Goal: Task Accomplishment & Management: Complete application form

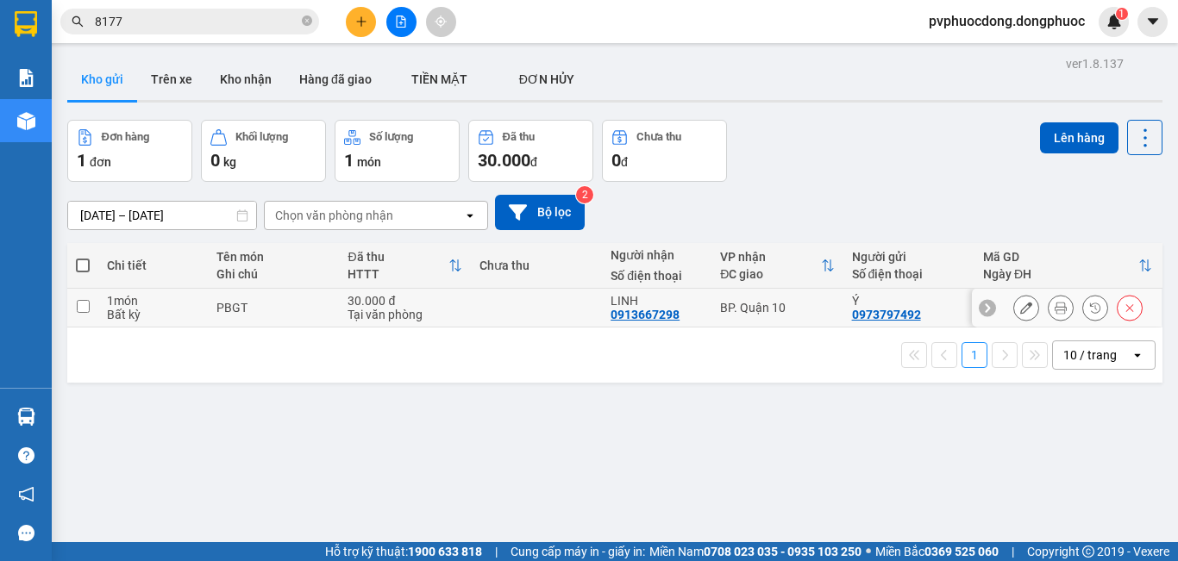
click at [158, 302] on div "1 món" at bounding box center [153, 301] width 92 height 14
checkbox input "true"
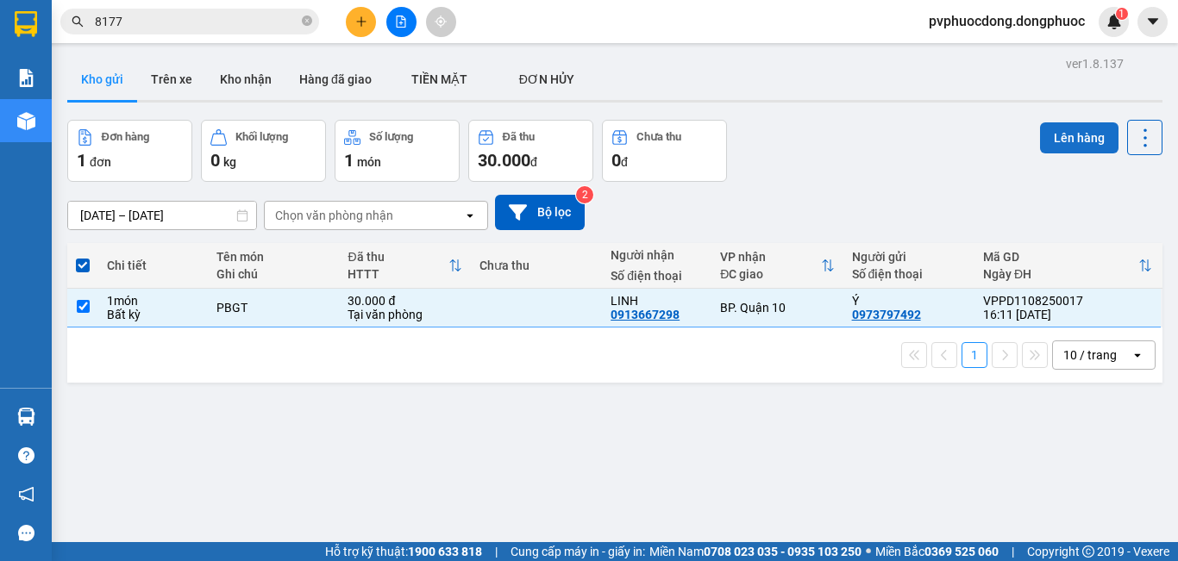
click at [1040, 141] on button "Lên hàng" at bounding box center [1079, 137] width 78 height 31
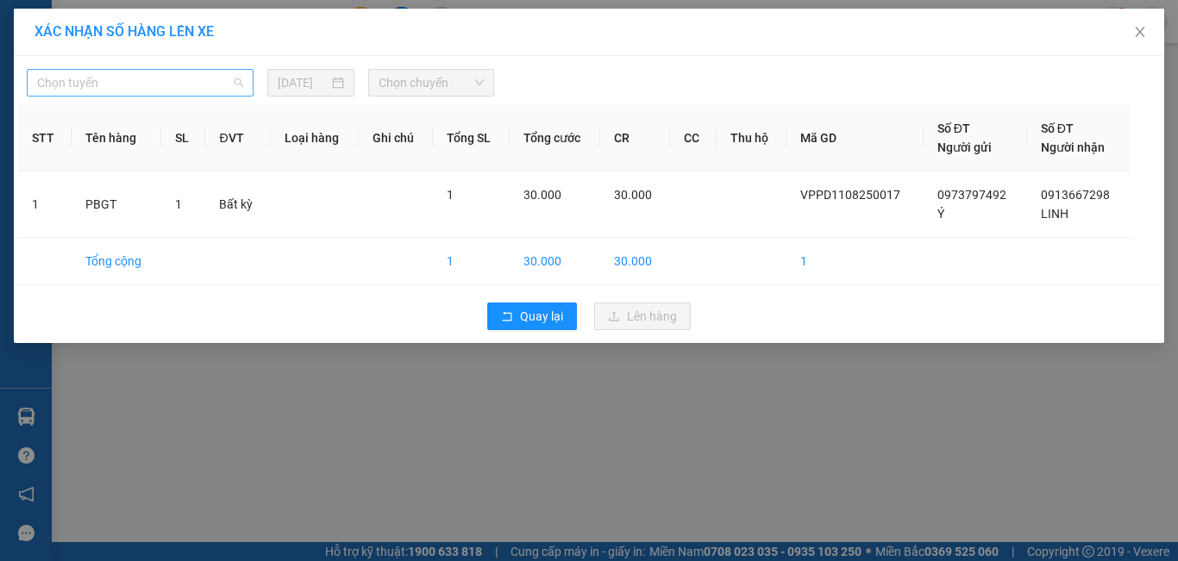
click at [127, 78] on span "Chọn tuyến" at bounding box center [140, 83] width 206 height 26
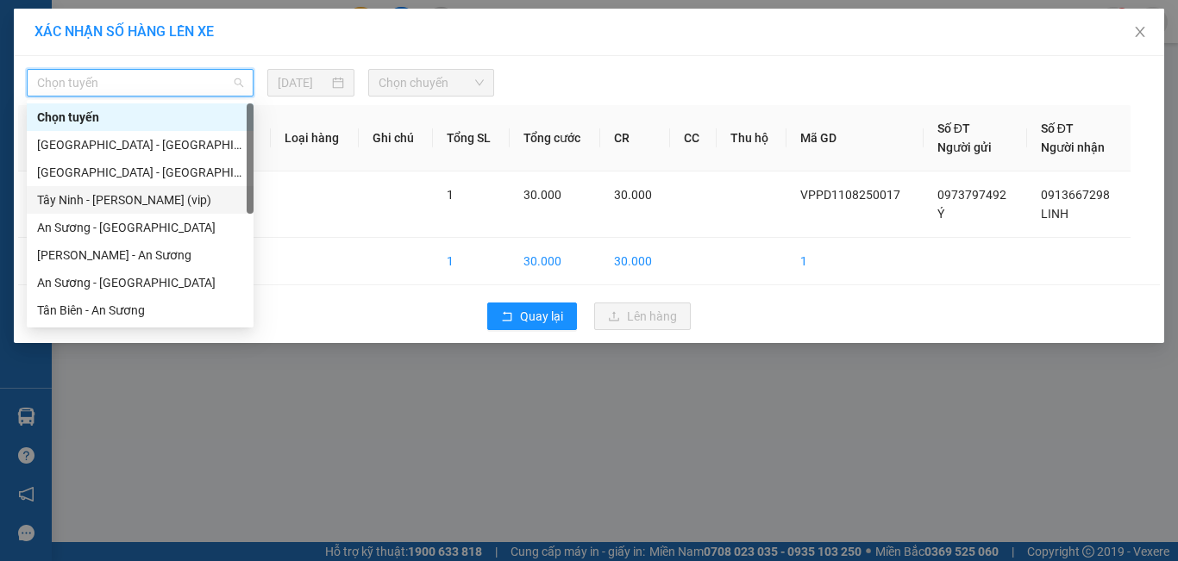
click at [151, 191] on div "Tây Ninh - Hồ Chí Minh (vip)" at bounding box center [140, 200] width 206 height 19
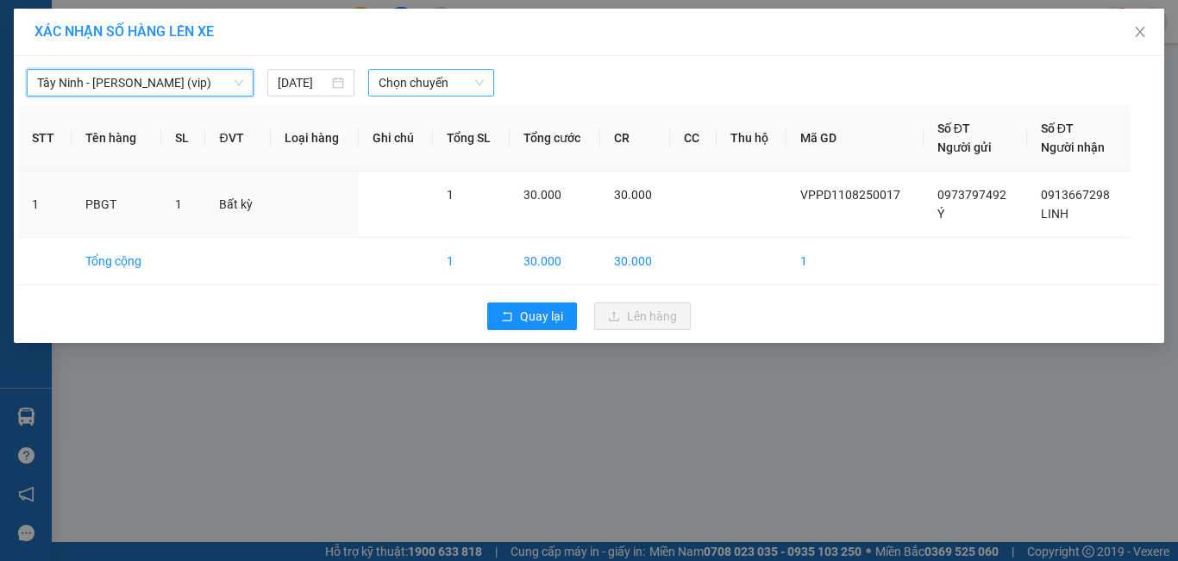
drag, startPoint x: 427, startPoint y: 99, endPoint x: 435, endPoint y: 87, distance: 14.4
click at [435, 87] on div "Tây Ninh - Hồ Chí Minh (vip) Tây Ninh - Hồ Chí Minh (vip) 11/08/2025 Chọn chuyế…" at bounding box center [589, 199] width 1150 height 287
click at [435, 87] on span "Chọn chuyến" at bounding box center [432, 83] width 106 height 26
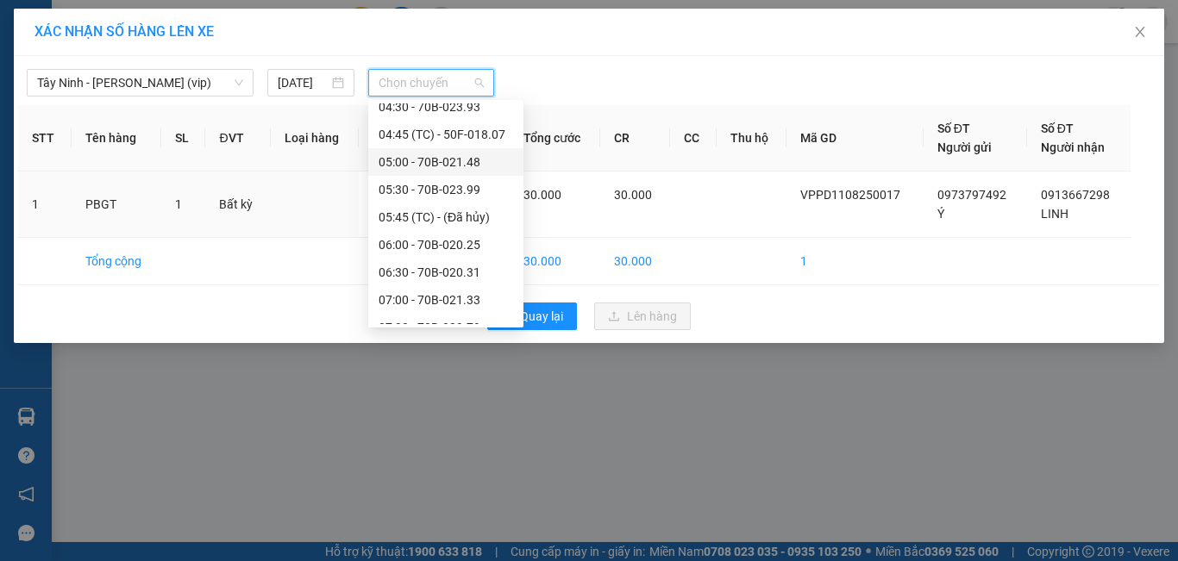
scroll to position [86, 0]
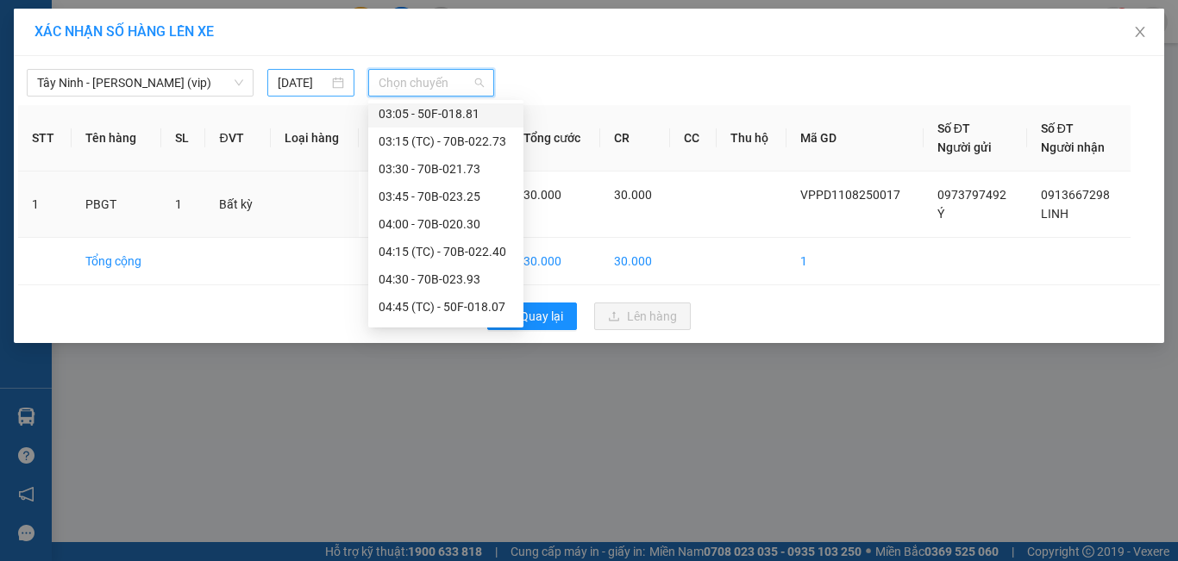
click at [308, 86] on input "11/08/2025" at bounding box center [303, 82] width 50 height 19
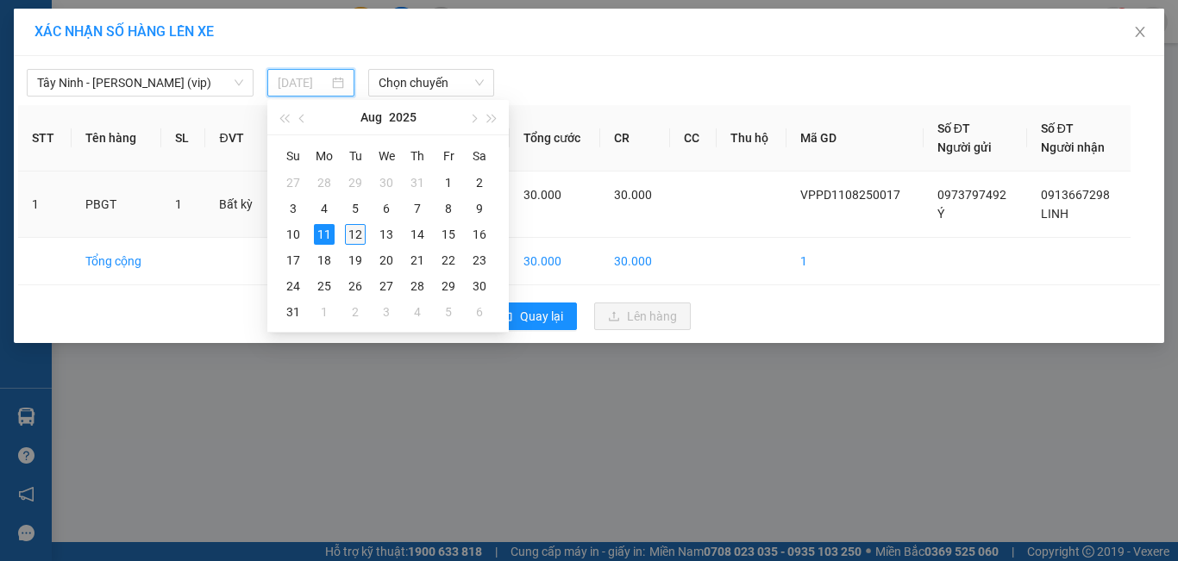
click at [355, 227] on div "12" at bounding box center [355, 234] width 21 height 21
type input "12/08/2025"
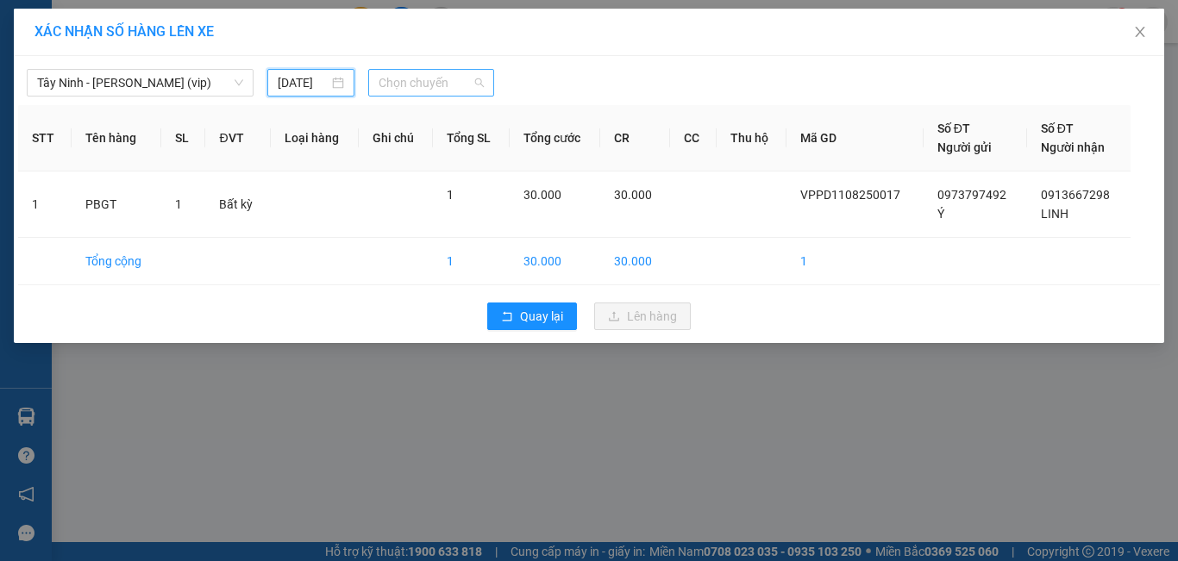
click at [457, 87] on span "Chọn chuyến" at bounding box center [432, 83] width 106 height 26
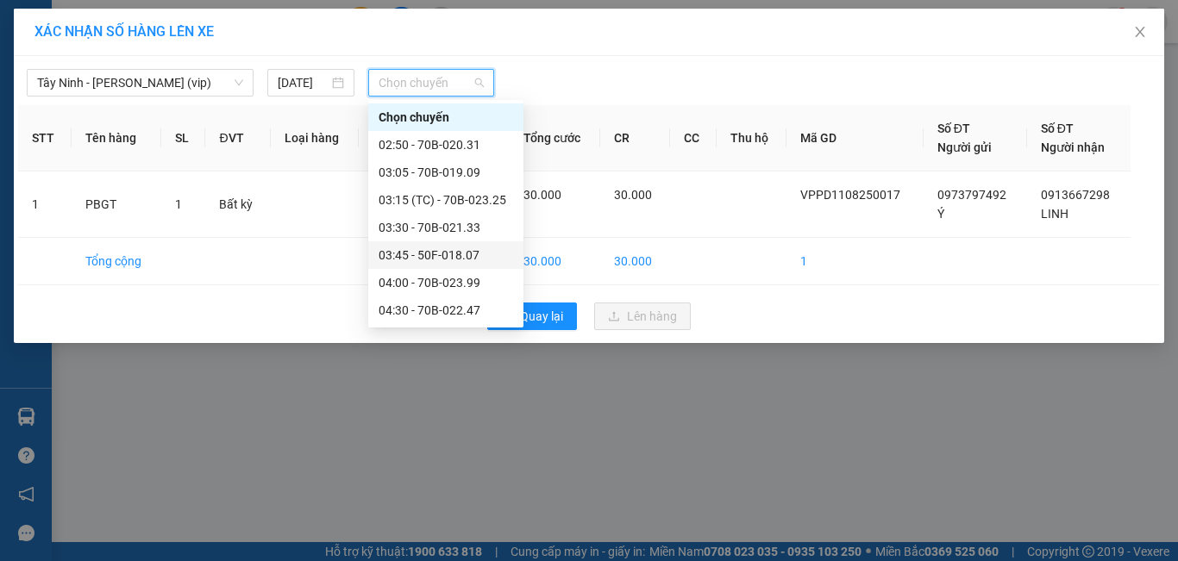
click at [491, 255] on div "03:45 - 50F-018.07" at bounding box center [446, 255] width 135 height 19
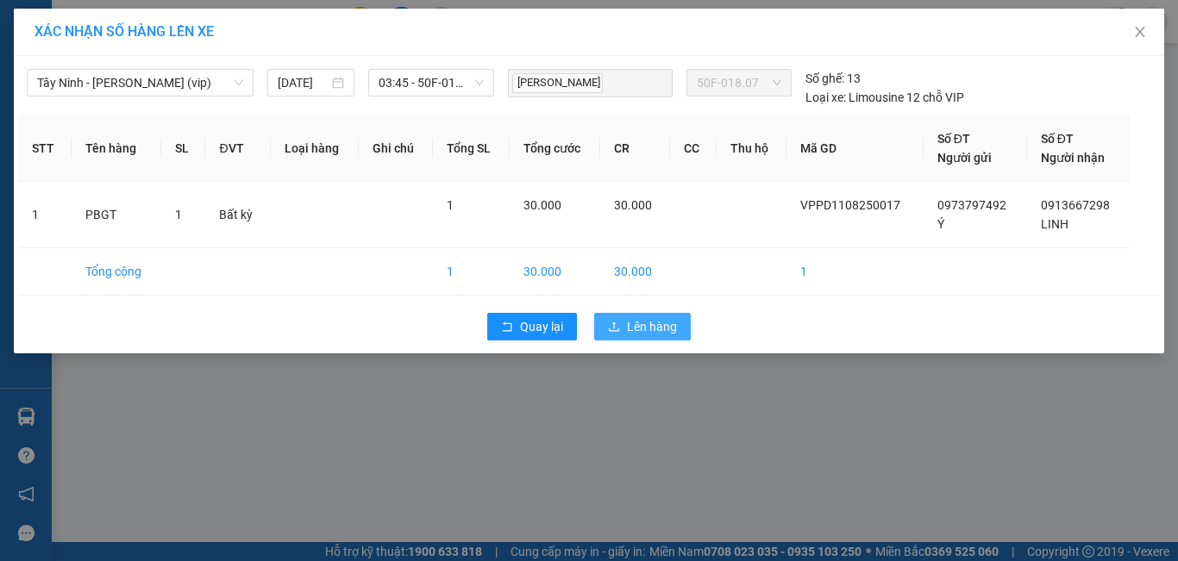
click at [643, 323] on span "Lên hàng" at bounding box center [652, 326] width 50 height 19
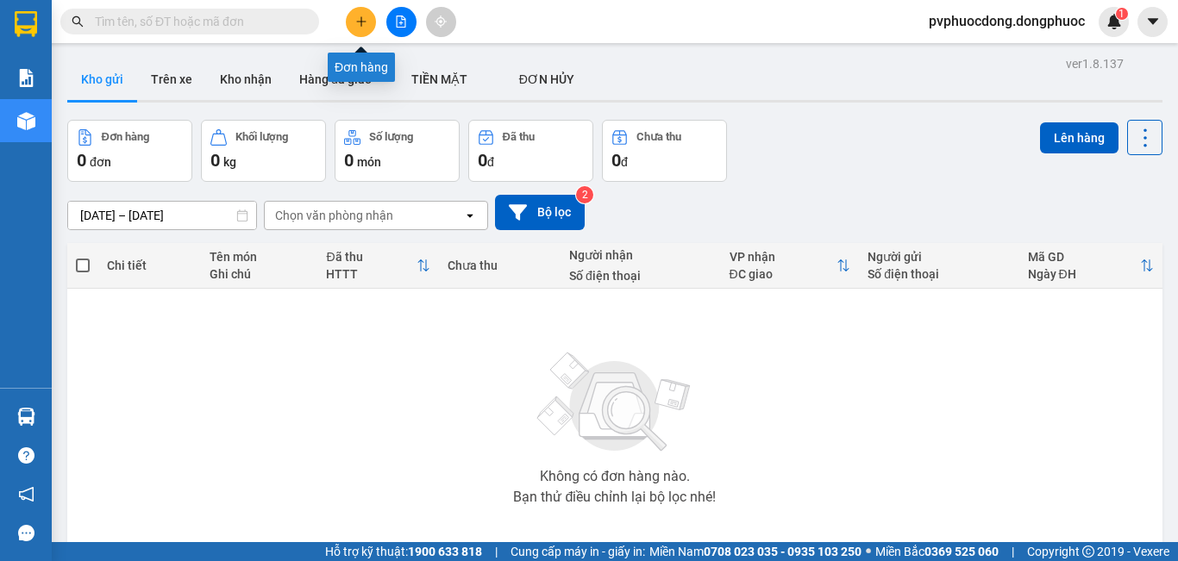
click at [357, 26] on icon "plus" at bounding box center [361, 22] width 12 height 12
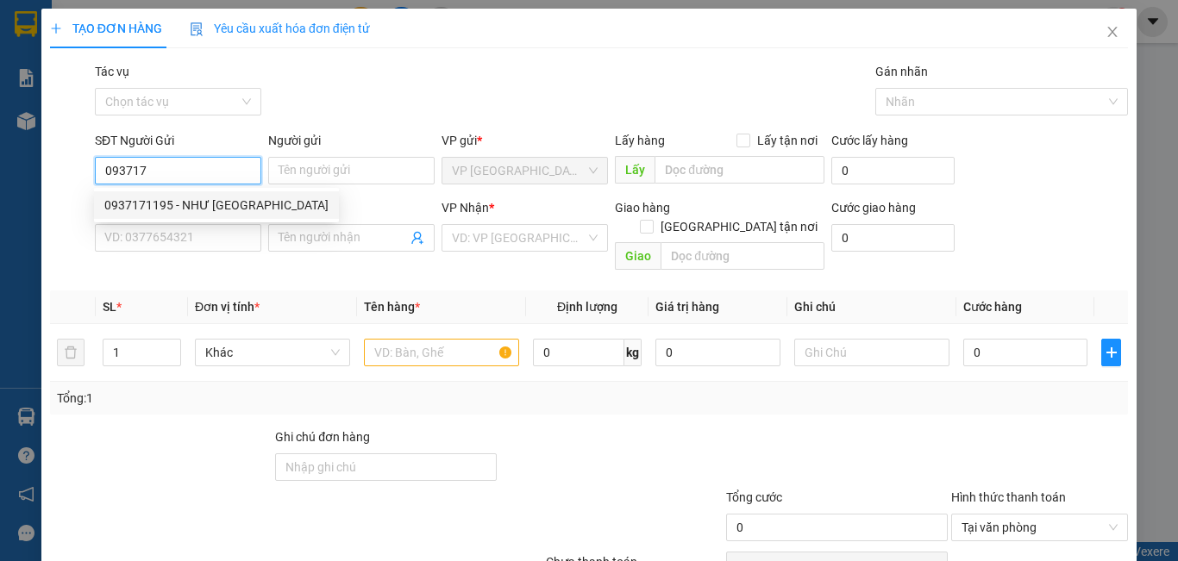
click at [186, 218] on div "0937171195 - NHƯ [GEOGRAPHIC_DATA]" at bounding box center [216, 205] width 245 height 28
type input "0937171195"
type input "NHƯ Ý"
type input "0797749375"
type input "ÚT VÀNG"
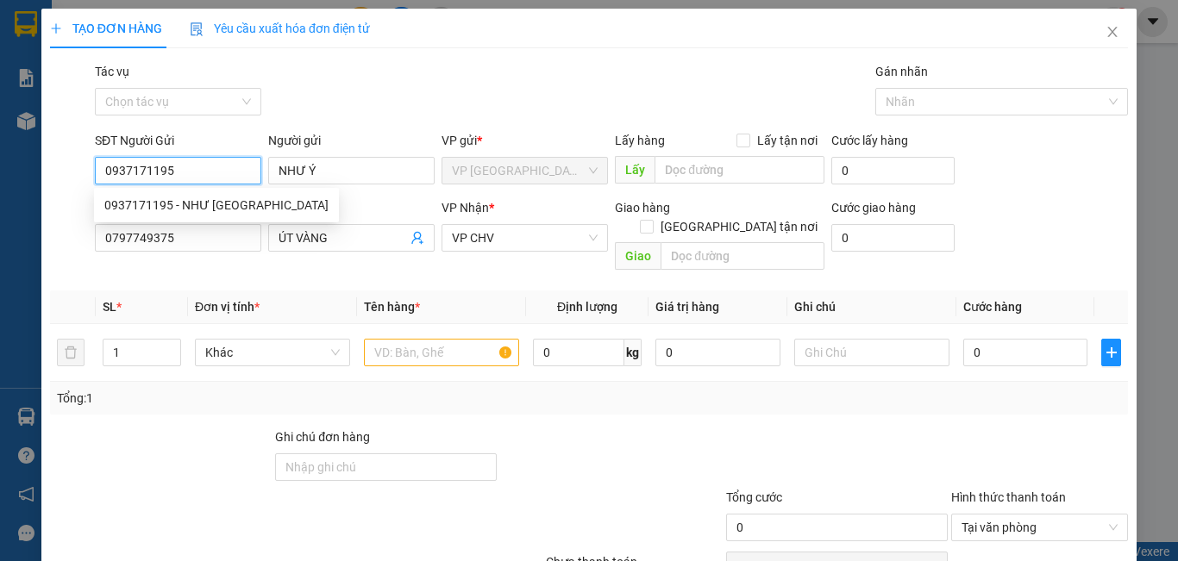
type input "60.000"
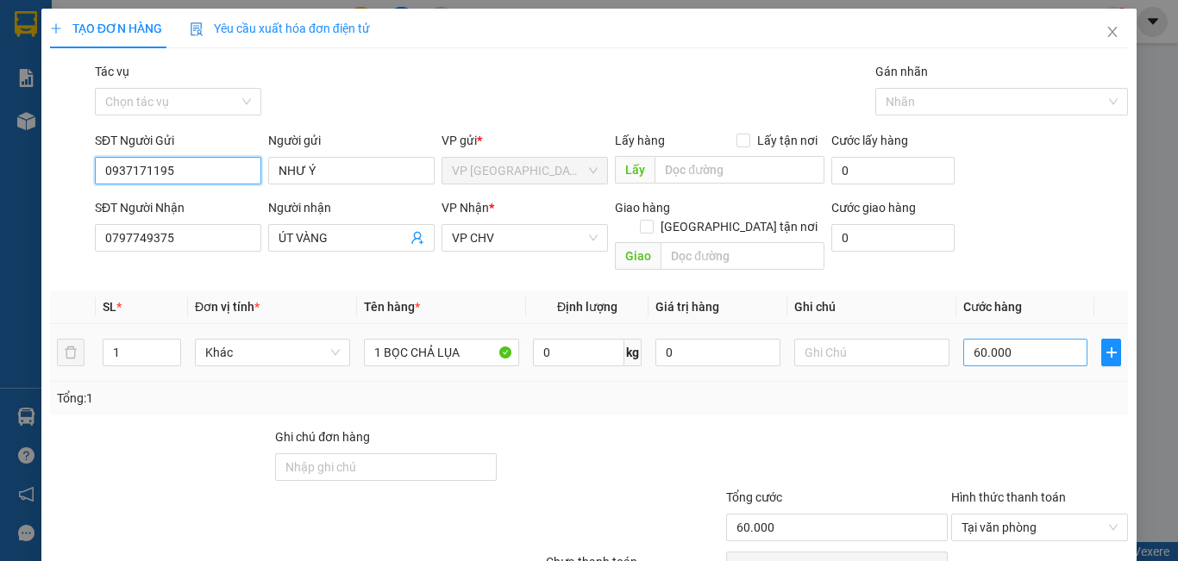
type input "0937171195"
click at [1028, 339] on input "60.000" at bounding box center [1025, 353] width 124 height 28
click at [1001, 339] on input "60.000" at bounding box center [1025, 353] width 124 height 28
type input "6.000"
type input "600"
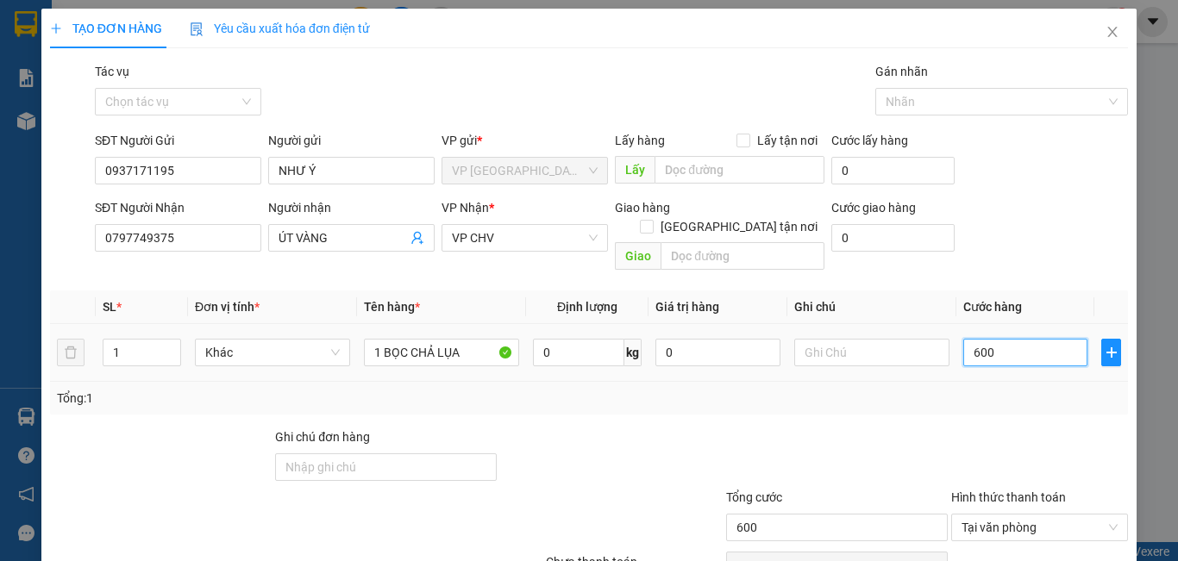
type input "60"
type input "6"
type input "0"
type input "04"
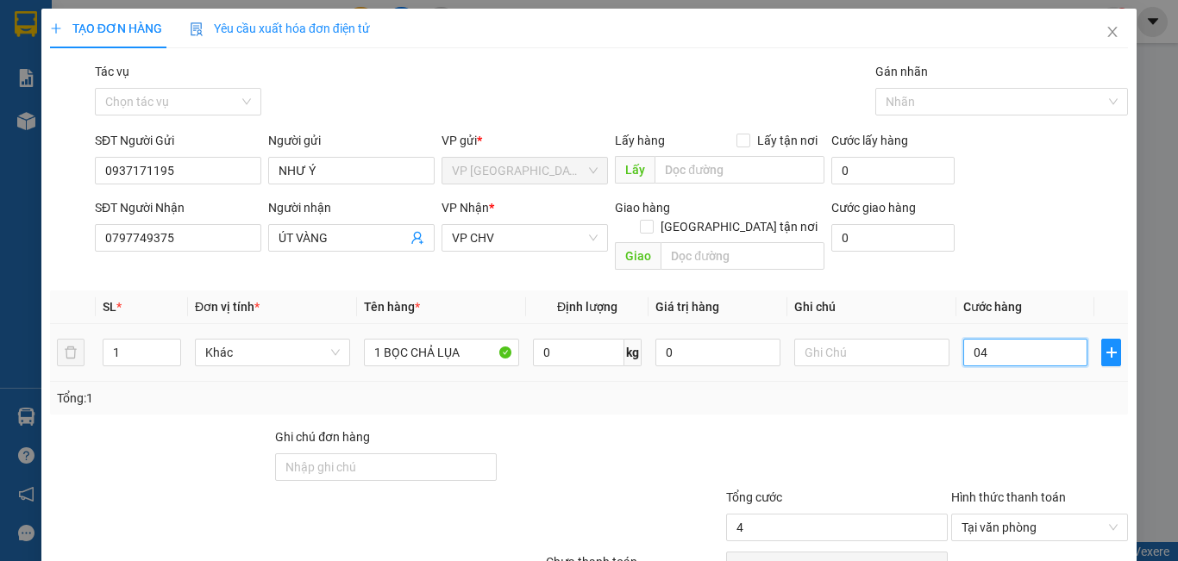
type input "40"
type input "040"
type input "40.000"
click at [886, 442] on div at bounding box center [836, 458] width 225 height 60
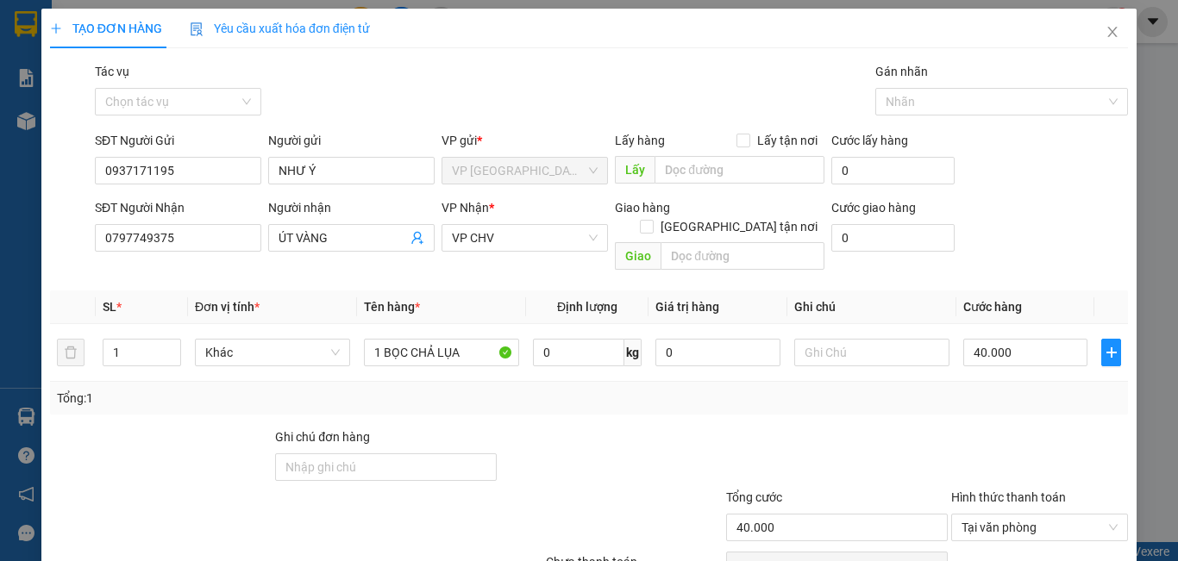
scroll to position [77, 0]
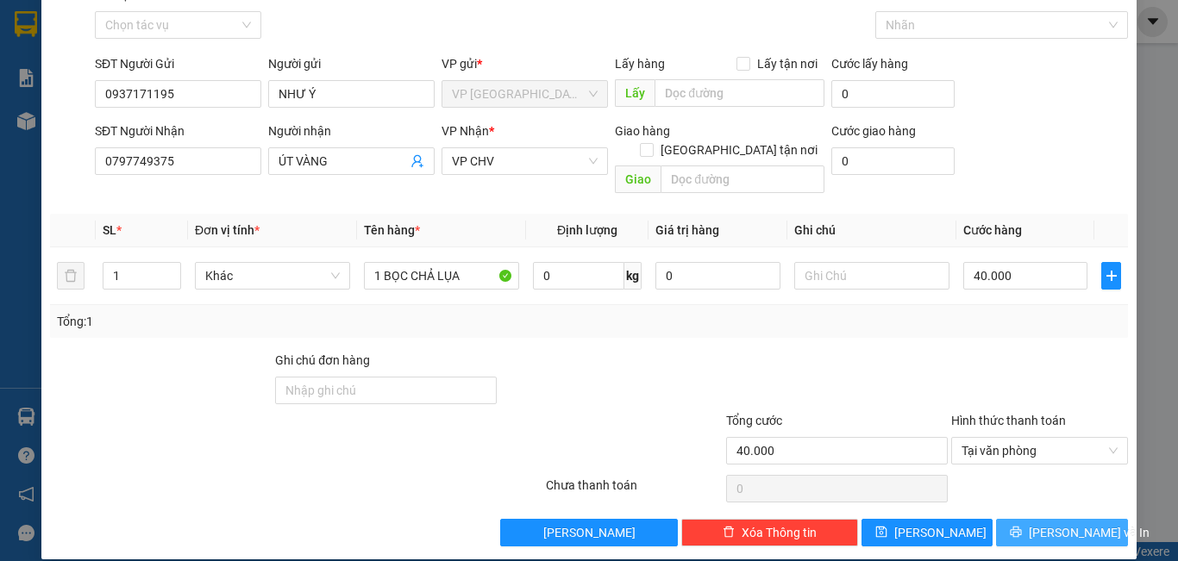
click at [1038, 523] on span "[PERSON_NAME] và In" at bounding box center [1089, 532] width 121 height 19
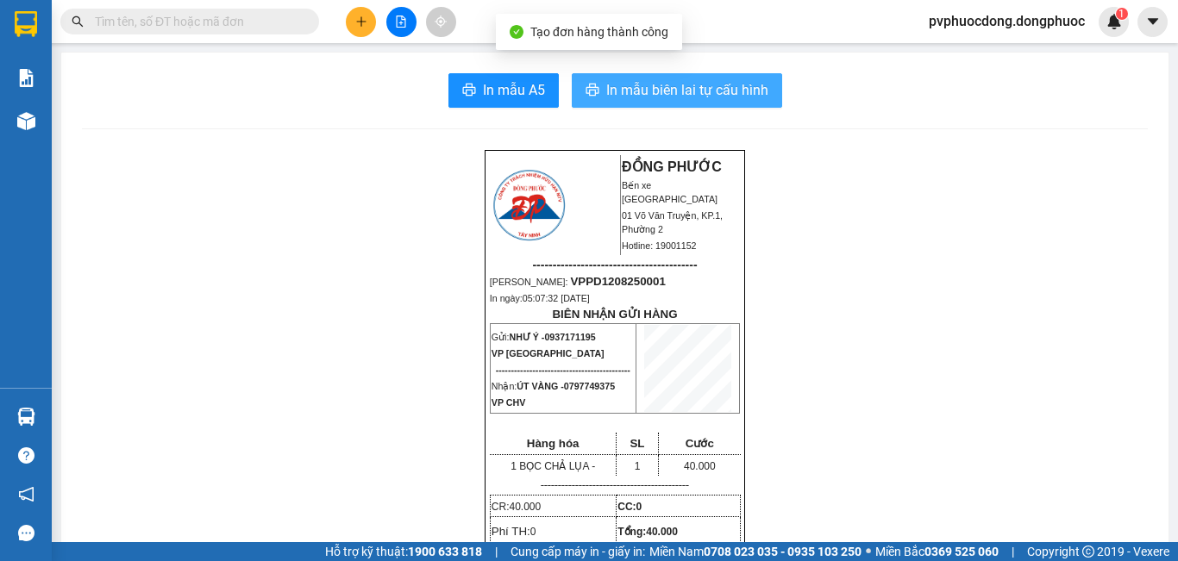
click at [648, 85] on span "In mẫu biên lai tự cấu hình" at bounding box center [687, 90] width 162 height 22
